Goal: Find specific page/section: Find specific page/section

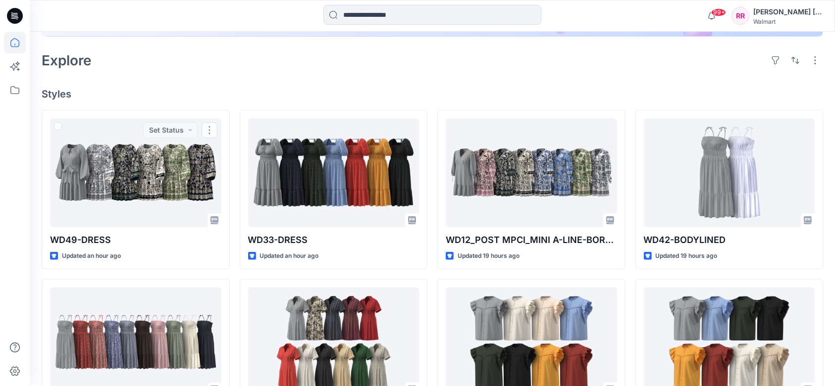
scroll to position [198, 0]
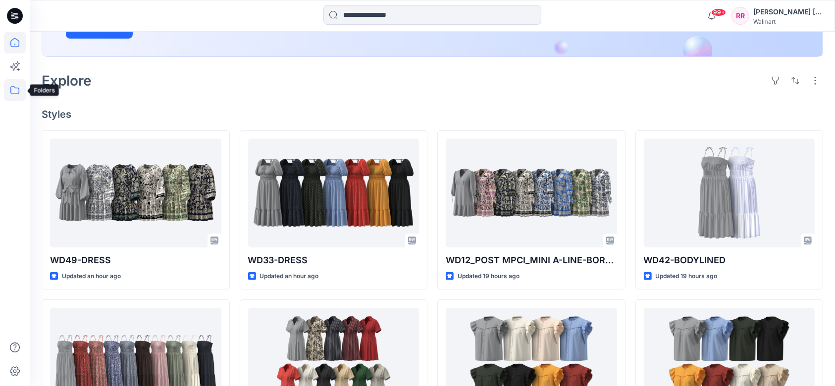
click at [17, 86] on icon at bounding box center [15, 90] width 22 height 22
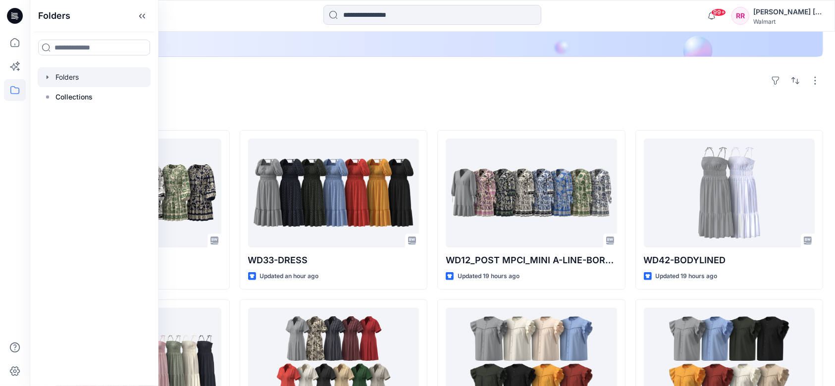
click at [66, 86] on div at bounding box center [94, 77] width 113 height 20
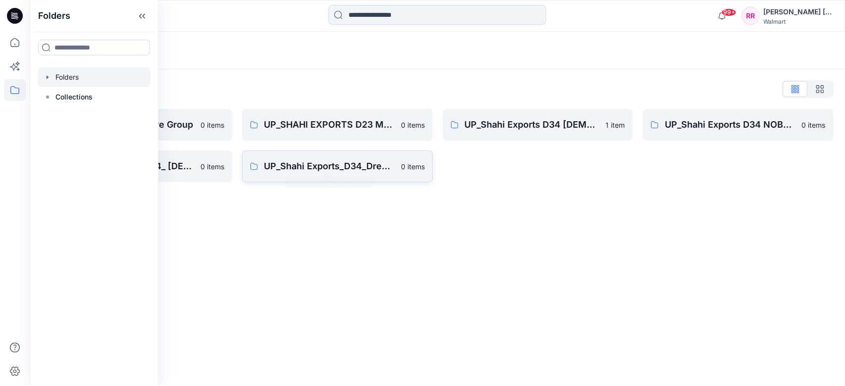
click at [357, 160] on p "UP_Shahi Exports_D34_Dresses" at bounding box center [329, 166] width 131 height 14
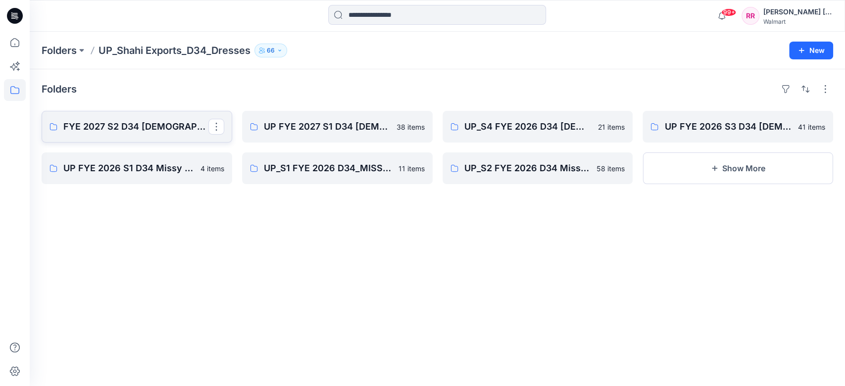
click at [139, 130] on p "FYE 2027 S2 D34 [DEMOGRAPHIC_DATA] Dresses - Shahi" at bounding box center [135, 127] width 145 height 14
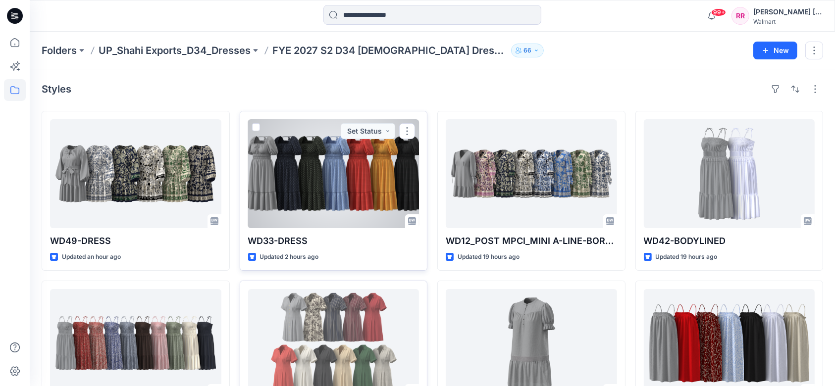
click at [304, 183] on div at bounding box center [333, 173] width 171 height 109
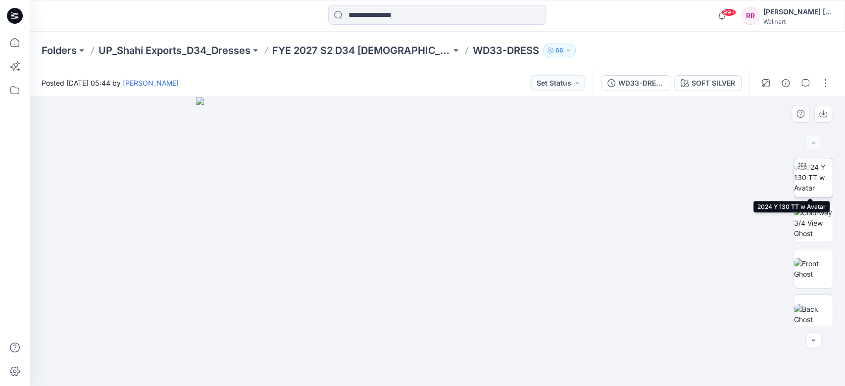
click at [813, 184] on img at bounding box center [813, 177] width 39 height 31
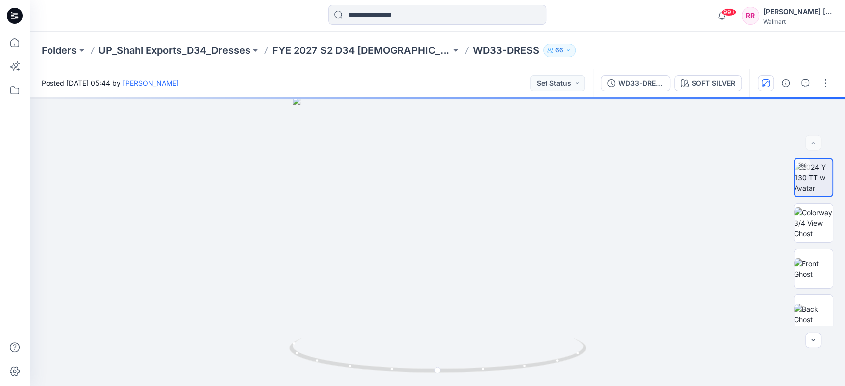
click at [768, 77] on button "button" at bounding box center [766, 83] width 16 height 16
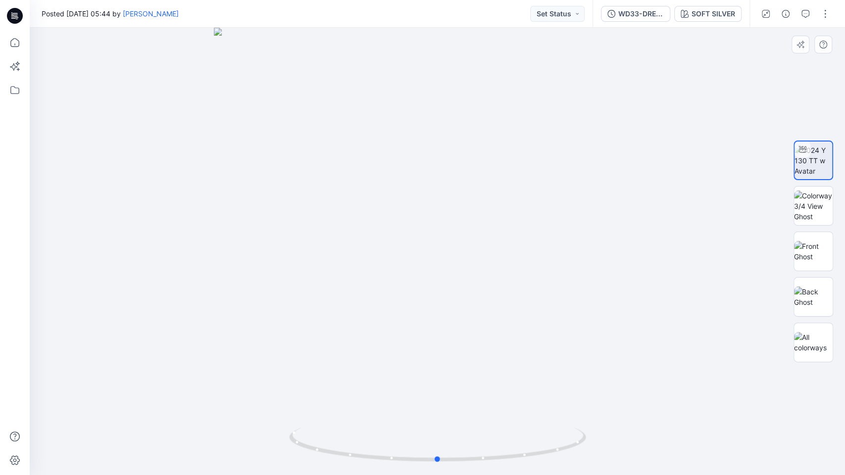
drag, startPoint x: 519, startPoint y: 326, endPoint x: 518, endPoint y: 291, distance: 35.2
click at [519, 292] on div at bounding box center [438, 252] width 816 height 448
drag, startPoint x: 467, startPoint y: 309, endPoint x: 470, endPoint y: 227, distance: 81.8
click at [470, 227] on img at bounding box center [438, 130] width 706 height 692
drag, startPoint x: 471, startPoint y: 227, endPoint x: 467, endPoint y: 199, distance: 28.4
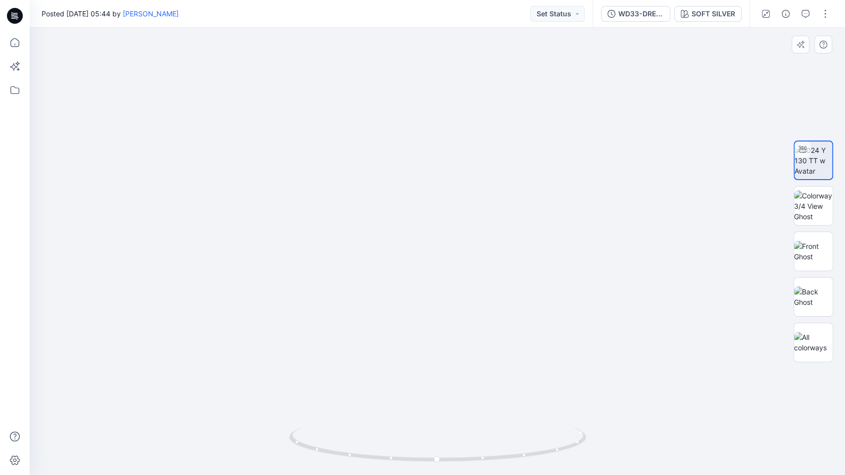
click at [467, 199] on img at bounding box center [437, 186] width 577 height 577
click at [470, 214] on img at bounding box center [438, 124] width 706 height 703
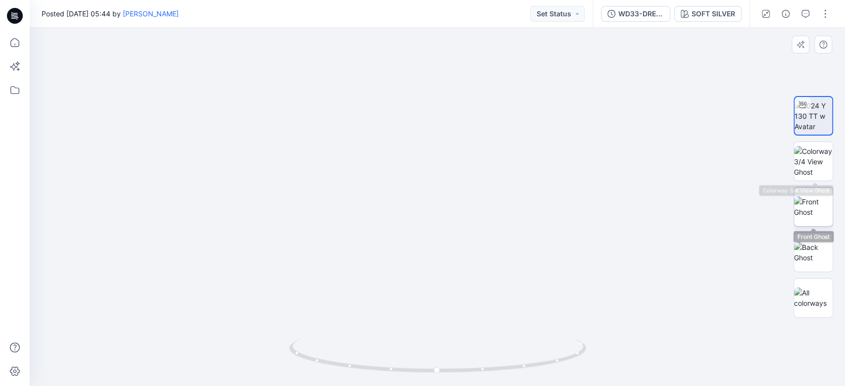
click at [817, 197] on img at bounding box center [813, 207] width 39 height 21
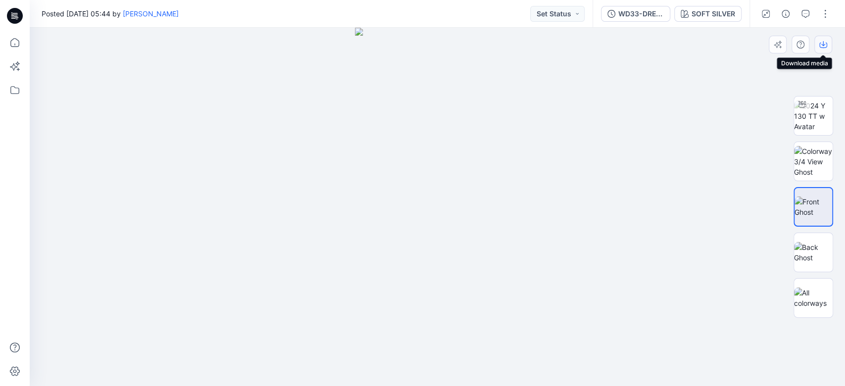
click at [821, 47] on icon "button" at bounding box center [824, 45] width 8 height 5
click at [816, 252] on img at bounding box center [813, 252] width 39 height 21
click at [820, 45] on icon "button" at bounding box center [824, 45] width 8 height 5
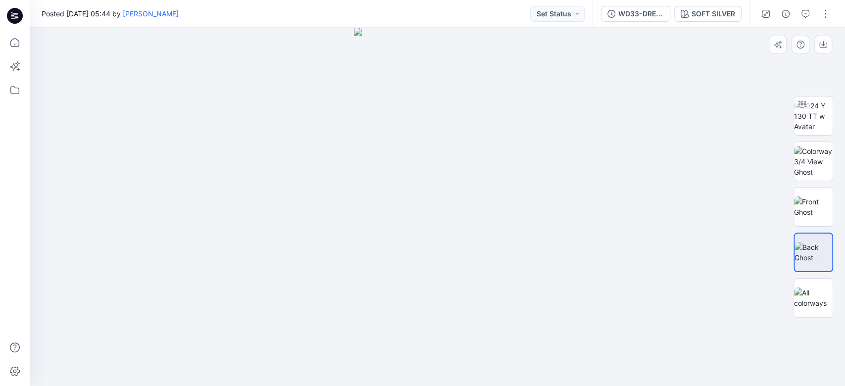
click at [525, 147] on div at bounding box center [438, 207] width 816 height 359
click at [701, 10] on div "SOFT SILVER" at bounding box center [714, 13] width 44 height 11
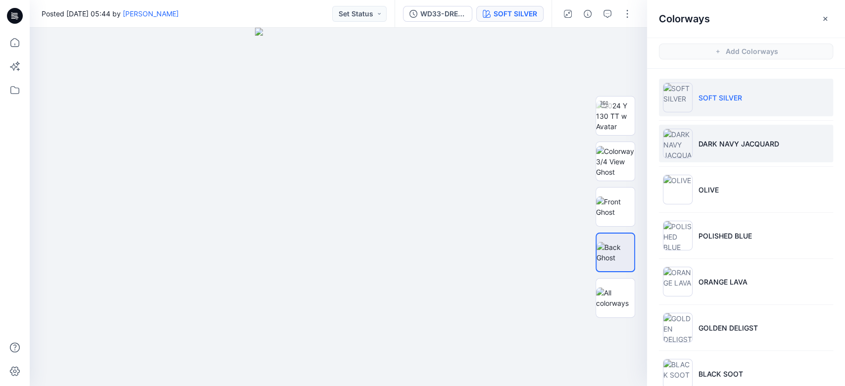
click at [733, 153] on li "DARK NAVY JACQUARD" at bounding box center [746, 144] width 174 height 38
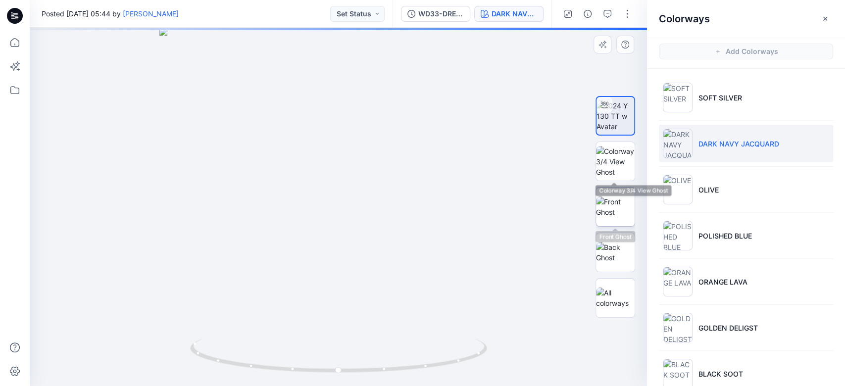
click at [619, 198] on img at bounding box center [615, 207] width 39 height 21
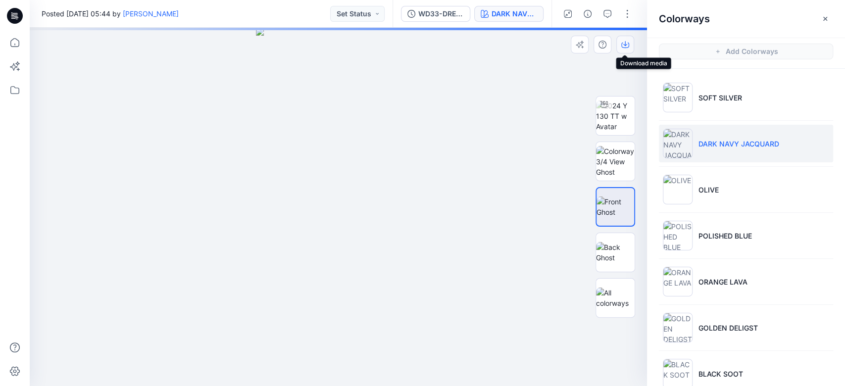
click at [625, 46] on icon "button" at bounding box center [626, 45] width 8 height 8
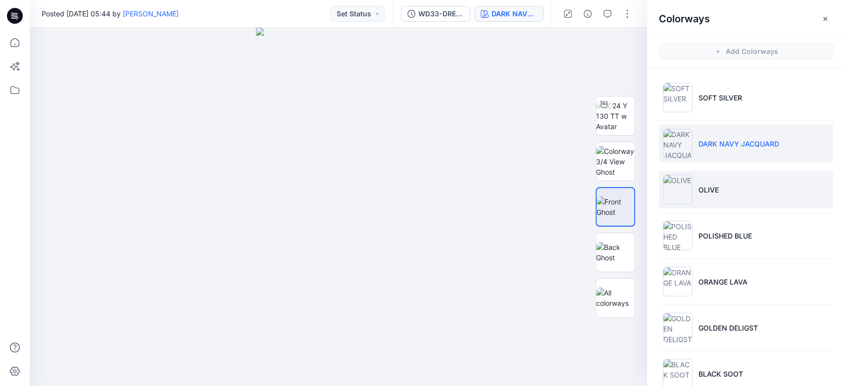
click at [713, 190] on p "OLIVE" at bounding box center [709, 190] width 20 height 10
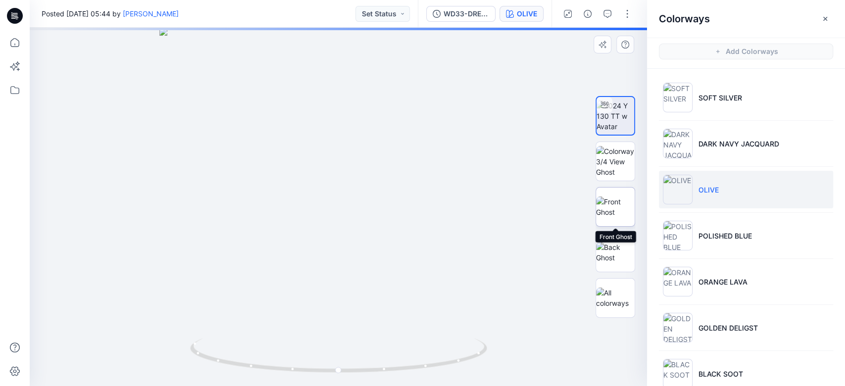
click at [619, 197] on img at bounding box center [615, 207] width 39 height 21
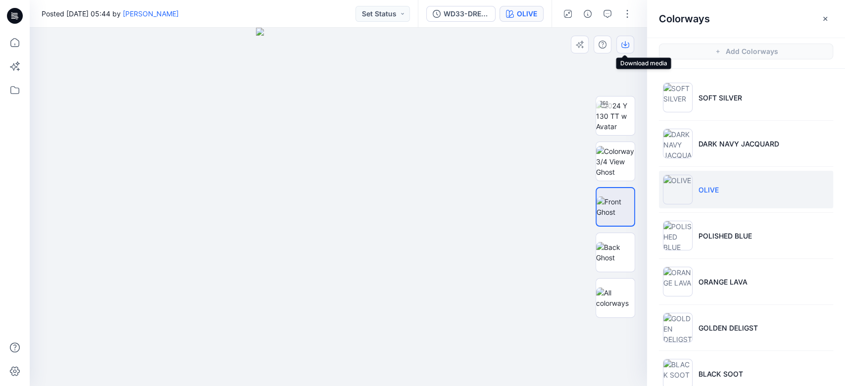
click at [627, 46] on icon "button" at bounding box center [626, 45] width 8 height 8
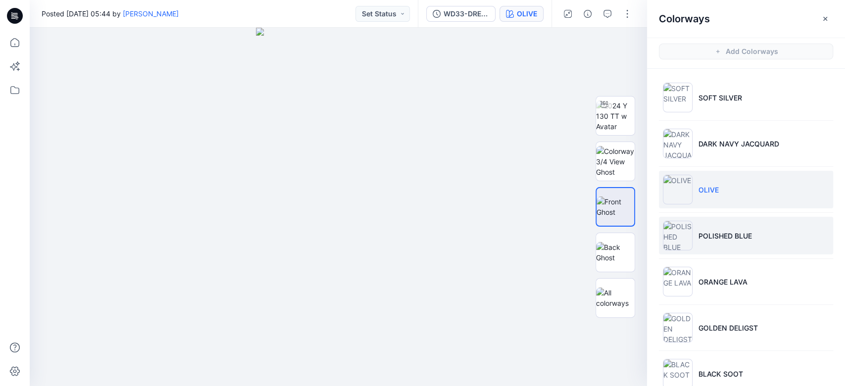
click at [745, 234] on p "POLISHED BLUE" at bounding box center [725, 236] width 53 height 10
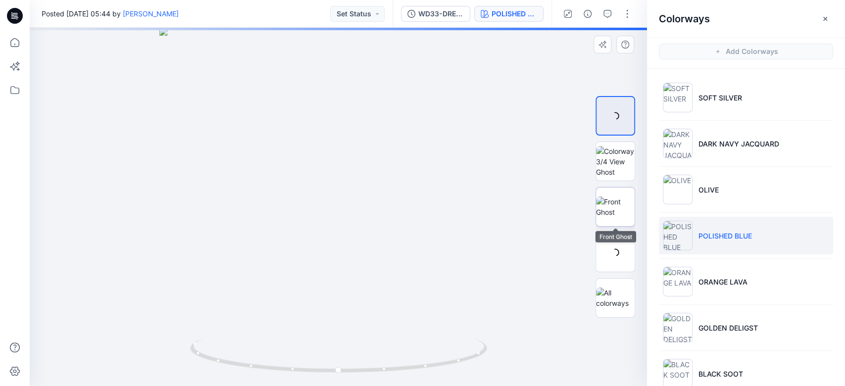
click at [615, 197] on img at bounding box center [615, 207] width 39 height 21
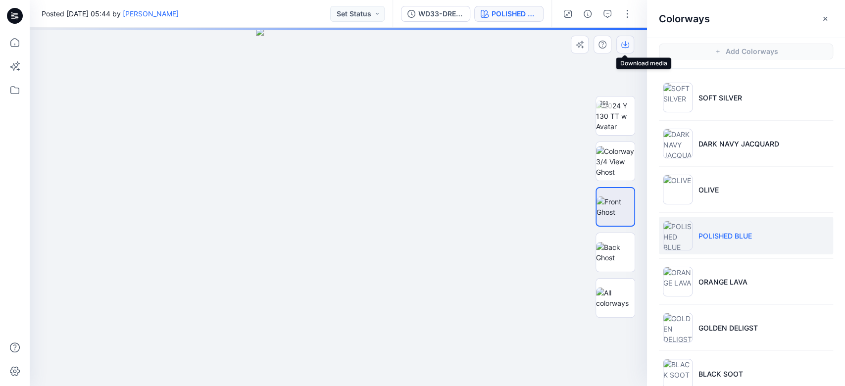
click at [622, 46] on icon "button" at bounding box center [626, 45] width 8 height 5
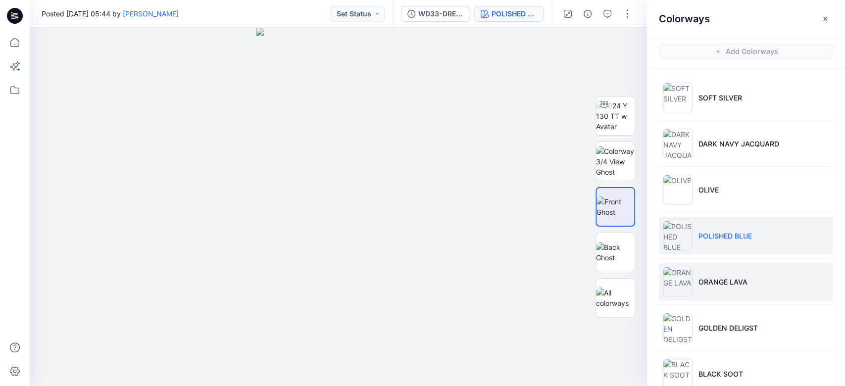
click at [784, 278] on li "ORANGE LAVA" at bounding box center [746, 282] width 174 height 38
click at [739, 277] on p "ORANGE LAVA" at bounding box center [723, 282] width 49 height 10
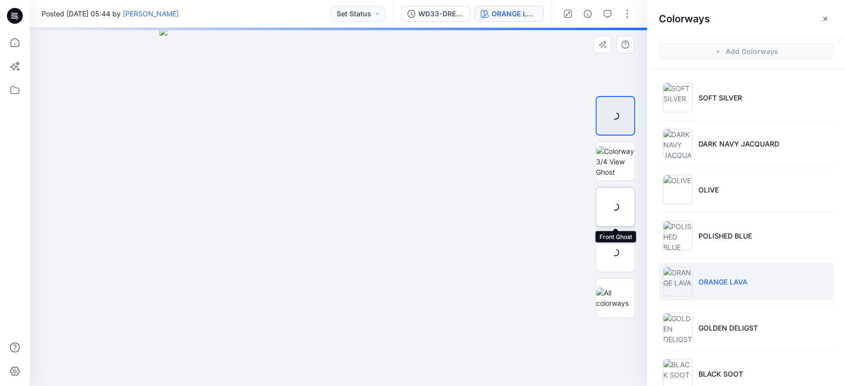
click at [623, 215] on div at bounding box center [616, 207] width 40 height 40
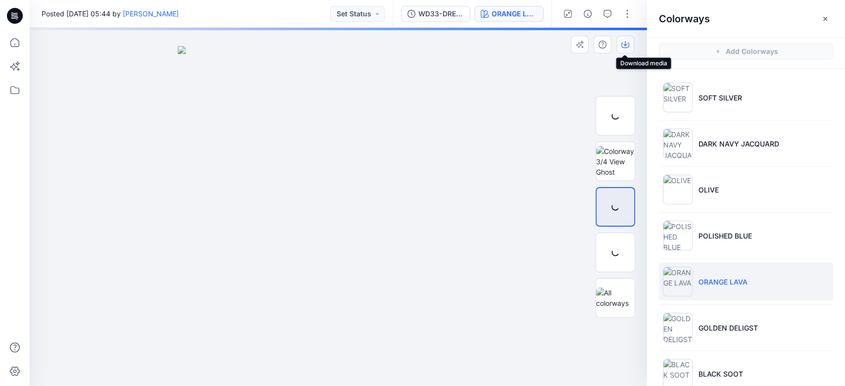
click at [628, 48] on icon "button" at bounding box center [626, 45] width 8 height 8
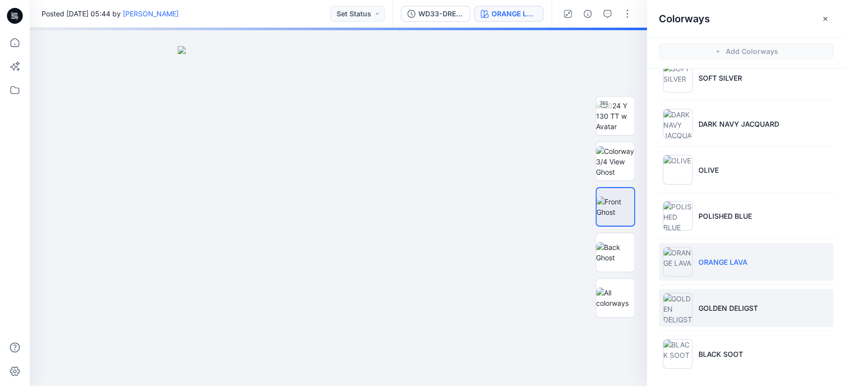
scroll to position [20, 0]
click at [733, 301] on li "GOLDEN DELIGST" at bounding box center [746, 308] width 174 height 38
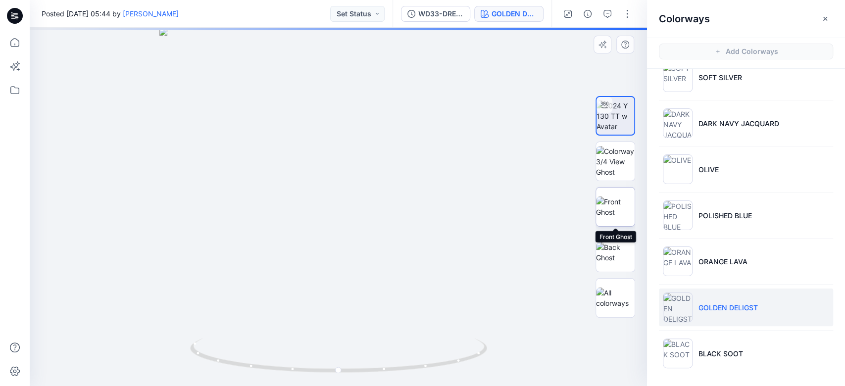
click at [623, 209] on img at bounding box center [615, 207] width 39 height 21
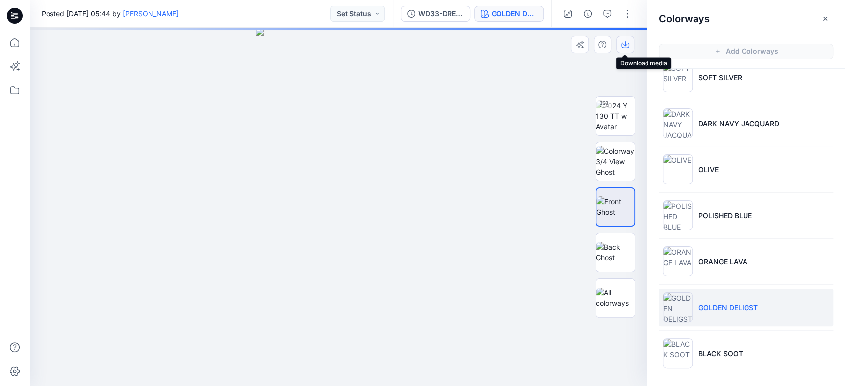
click at [626, 46] on icon "button" at bounding box center [626, 45] width 8 height 8
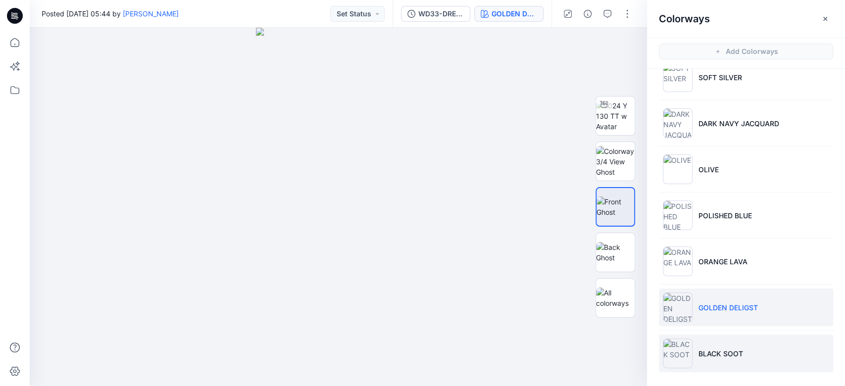
click at [733, 351] on p "BLACK SOOT" at bounding box center [721, 354] width 45 height 10
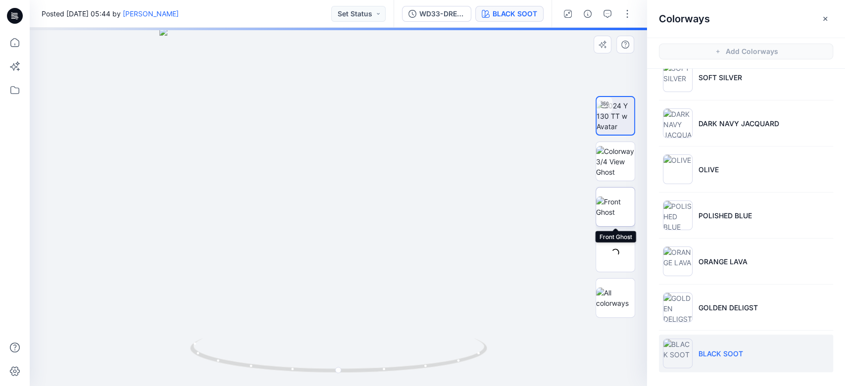
click at [615, 204] on img at bounding box center [615, 207] width 39 height 21
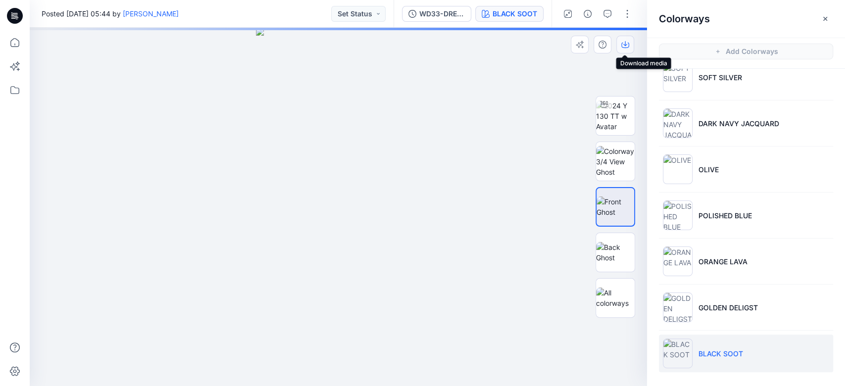
click at [624, 40] on button "button" at bounding box center [626, 45] width 18 height 18
